Goal: Task Accomplishment & Management: Use online tool/utility

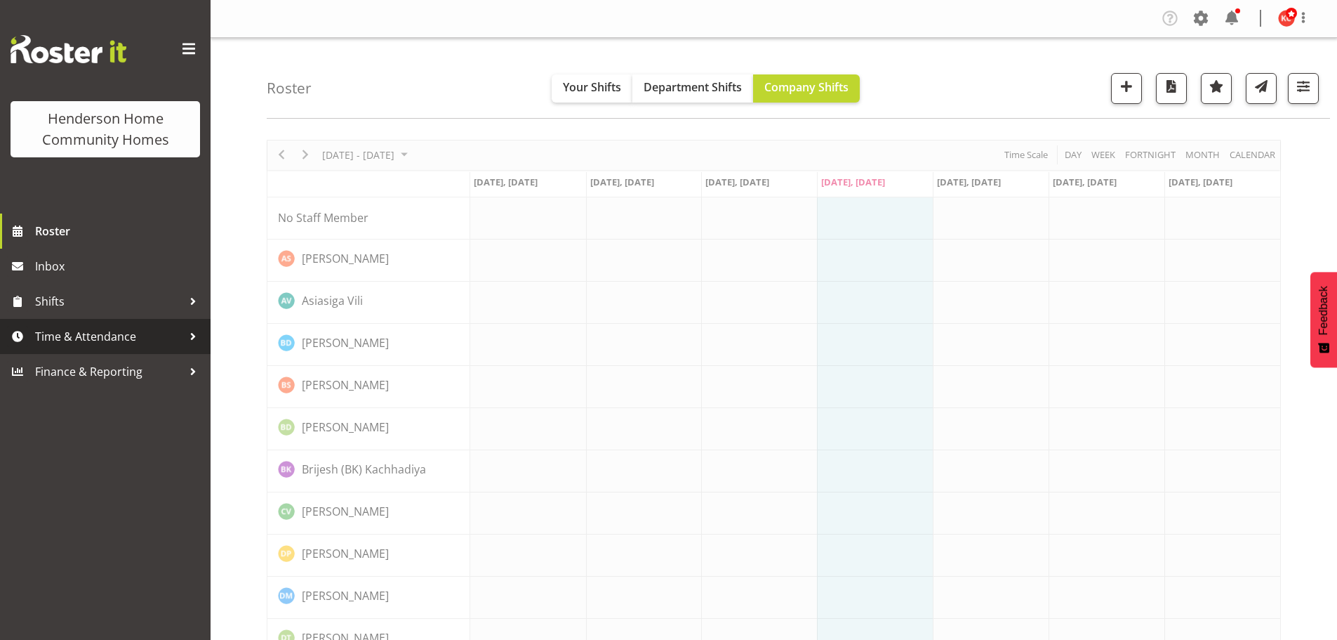
click at [38, 336] on span "Time & Attendance" at bounding box center [108, 336] width 147 height 21
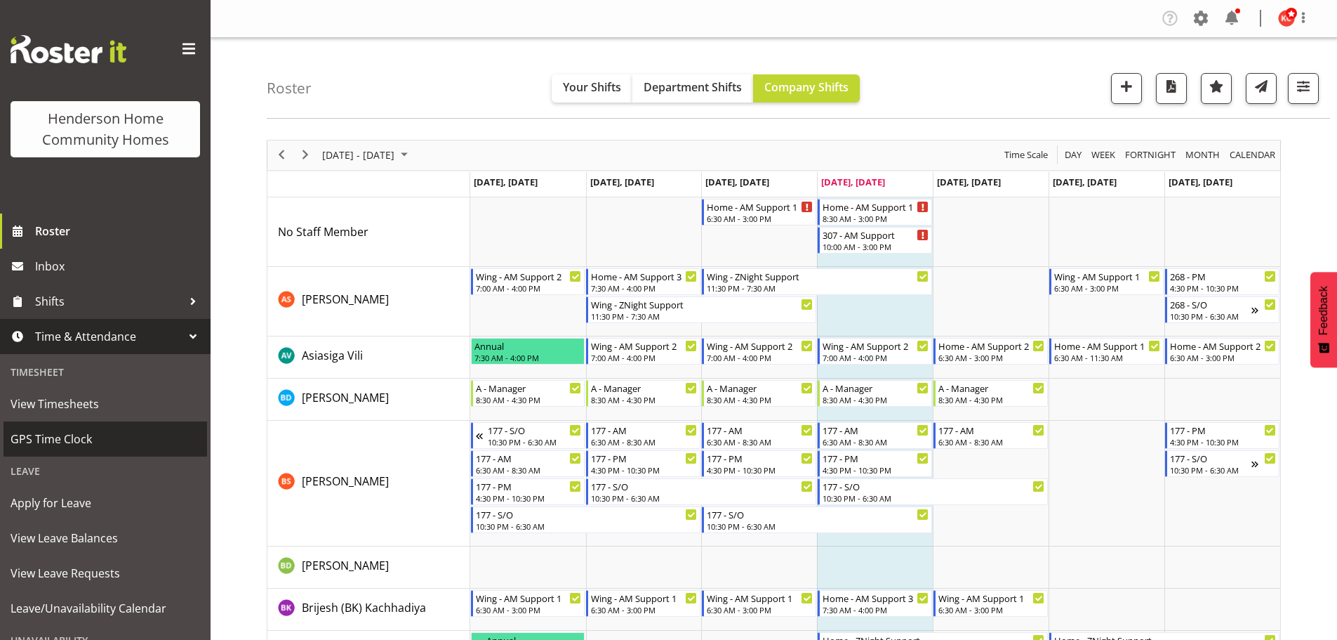
click at [32, 430] on span "GPS Time Clock" at bounding box center [106, 438] width 190 height 21
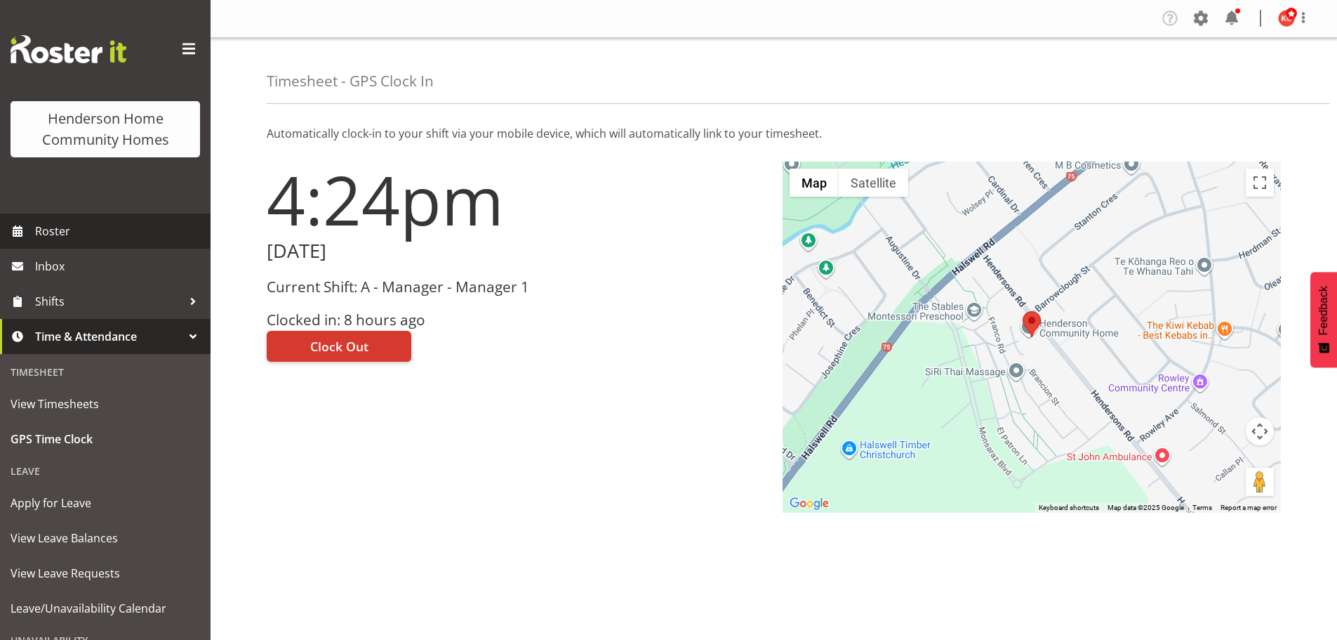
click at [37, 232] on span "Roster" at bounding box center [119, 230] width 168 height 21
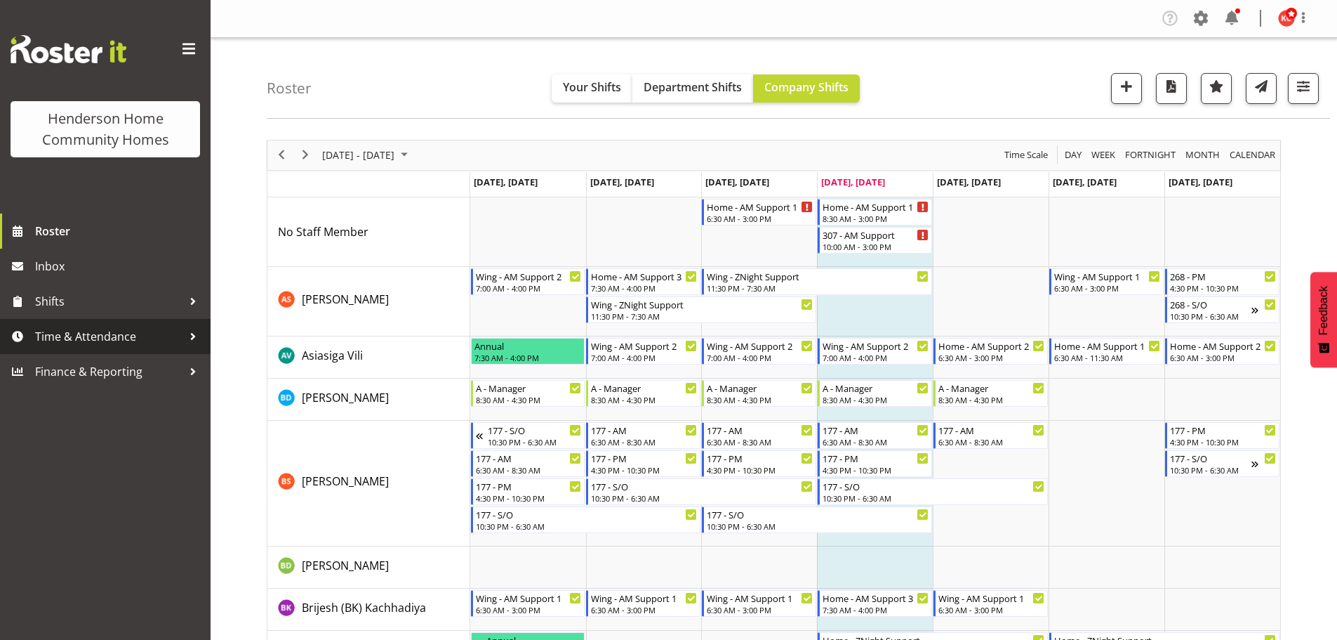
click at [95, 338] on span "Time & Attendance" at bounding box center [108, 336] width 147 height 21
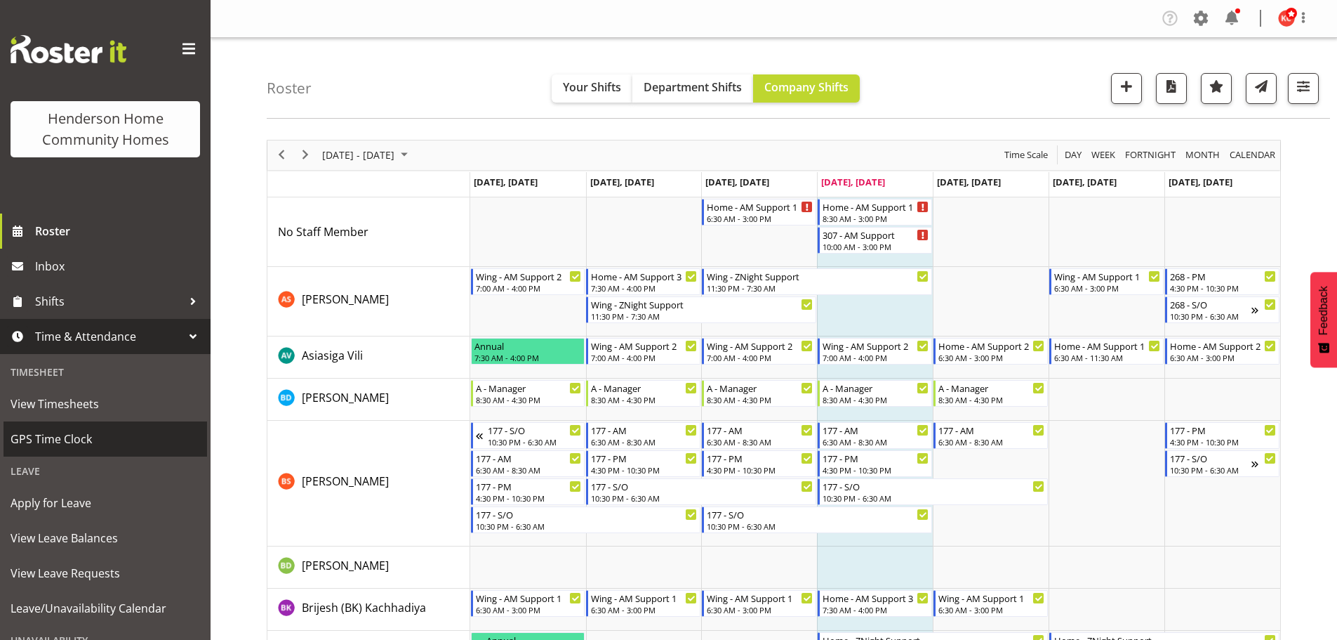
click at [51, 435] on span "GPS Time Clock" at bounding box center [106, 438] width 190 height 21
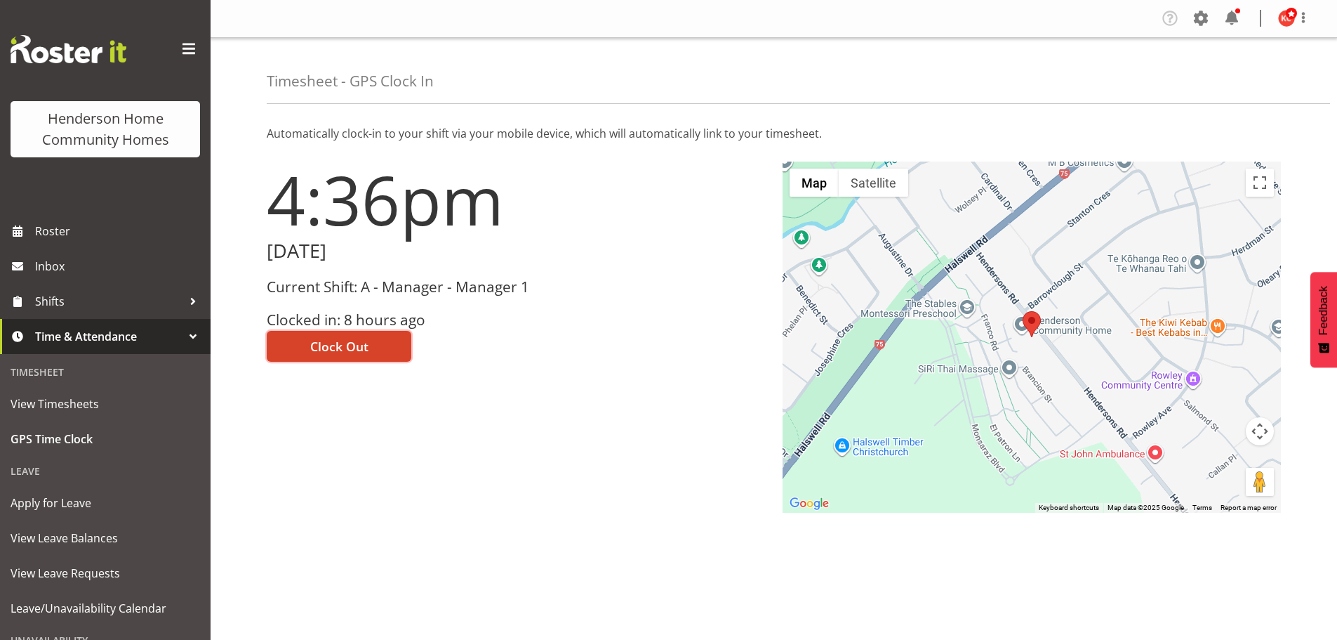
click at [367, 339] on span "Clock Out" at bounding box center [339, 346] width 58 height 18
